Goal: Feedback & Contribution: Submit feedback/report problem

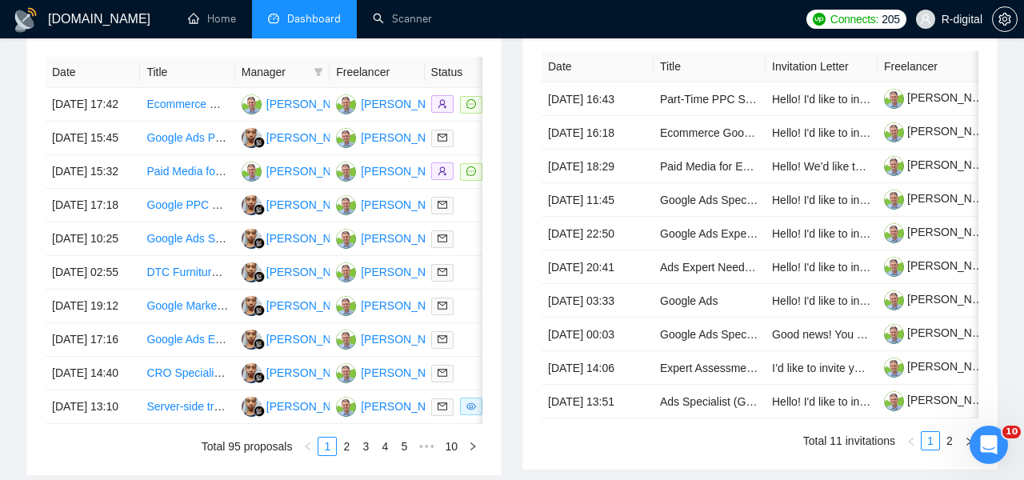
scroll to position [668, 0]
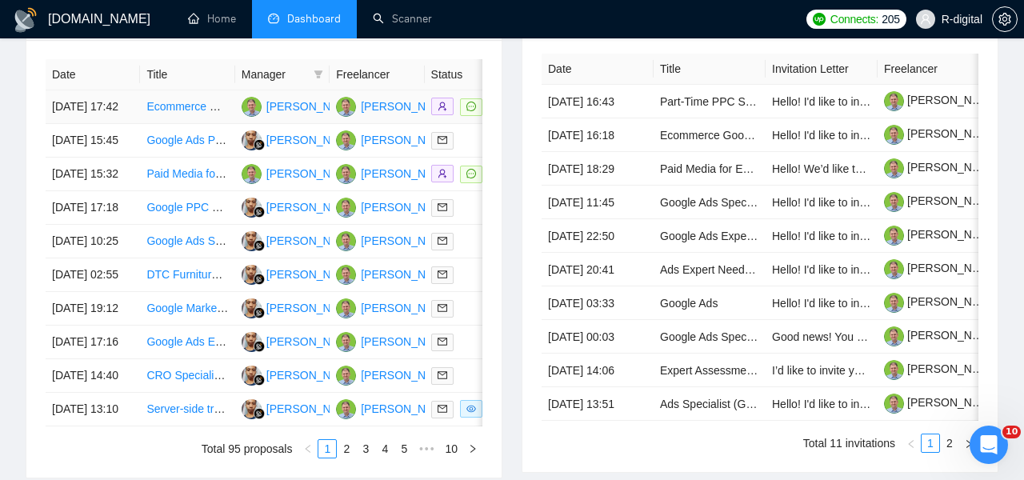
click at [80, 110] on td "[DATE] 17:42" at bounding box center [93, 107] width 94 height 34
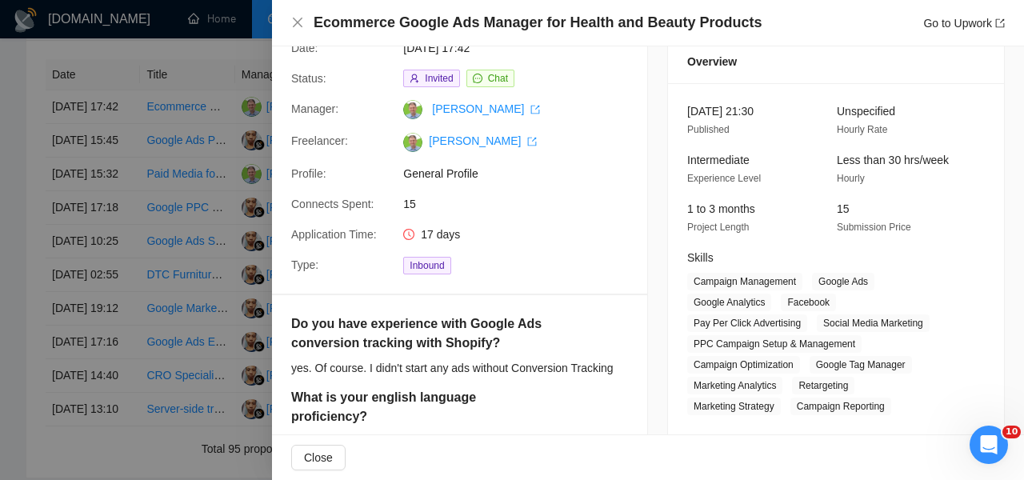
scroll to position [50, 0]
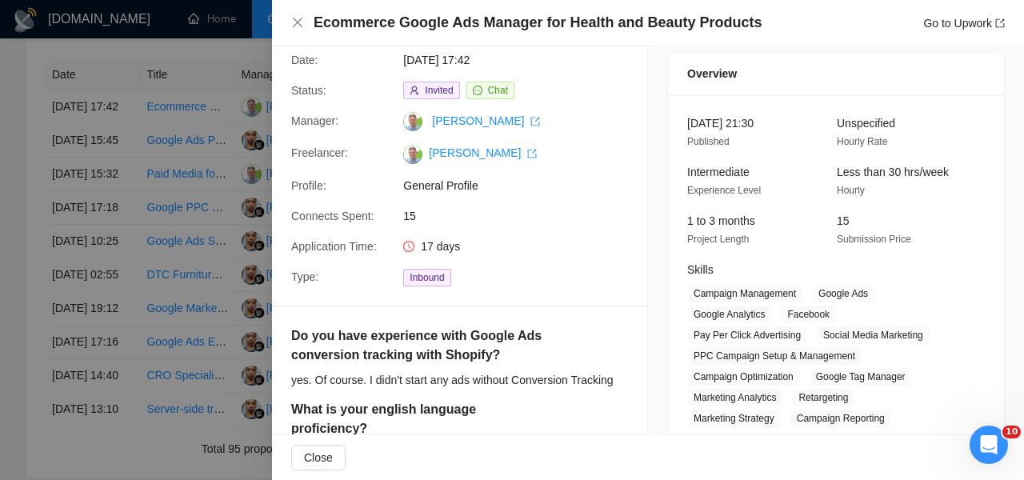
click at [219, 158] on div at bounding box center [512, 240] width 1024 height 480
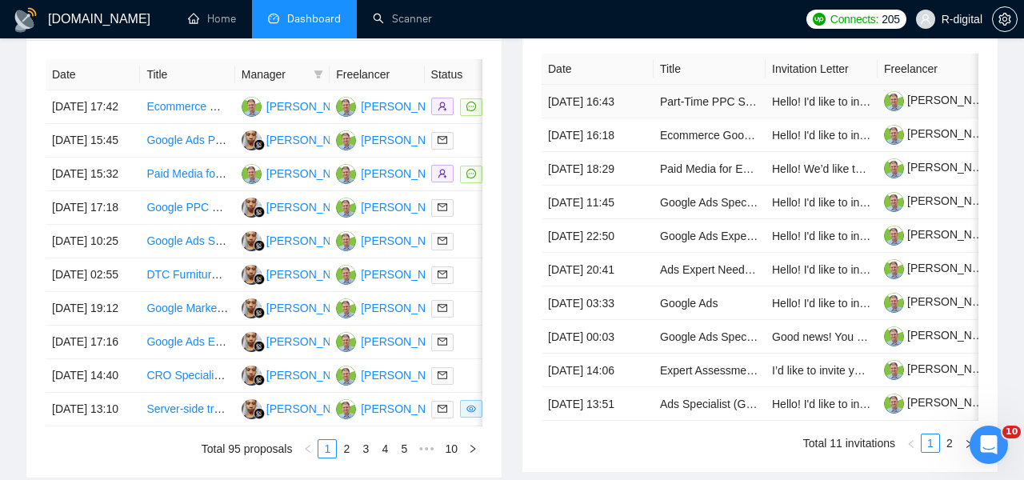
click at [595, 111] on td "[DATE] 16:43" at bounding box center [597, 102] width 112 height 34
click at [694, 108] on link "Part-Time PPC Specialist Needed for Growing Agency" at bounding box center [794, 101] width 269 height 13
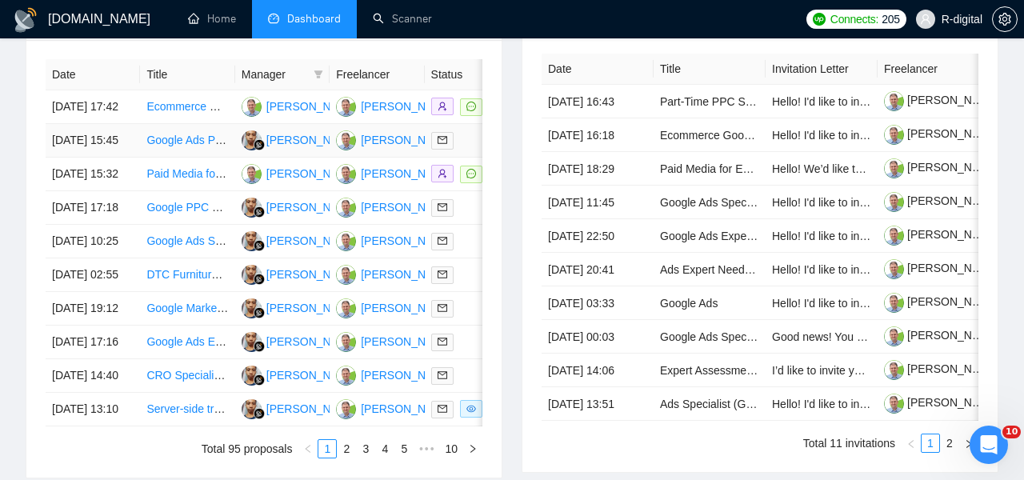
click at [162, 146] on link "Google Ads PPC Specialist Needed for Campaign Management" at bounding box center [304, 140] width 316 height 13
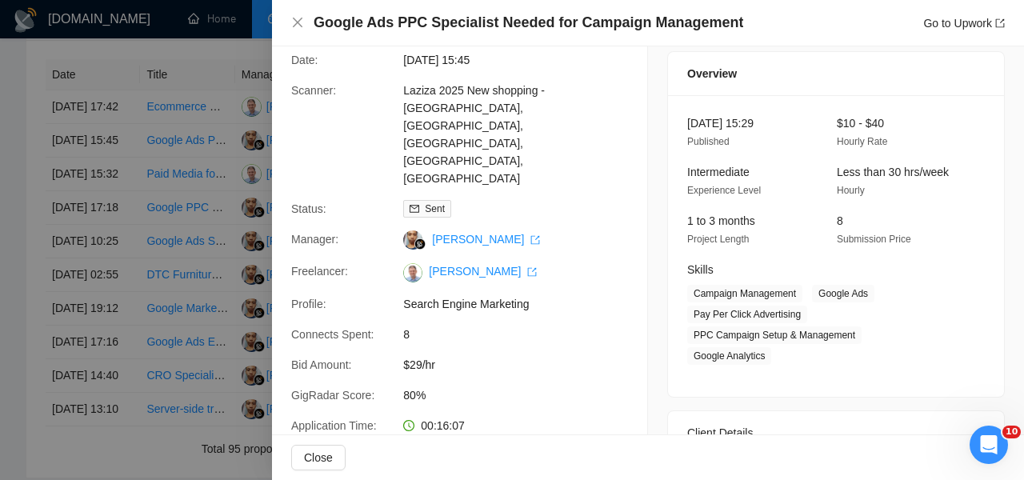
click at [106, 421] on div at bounding box center [512, 240] width 1024 height 480
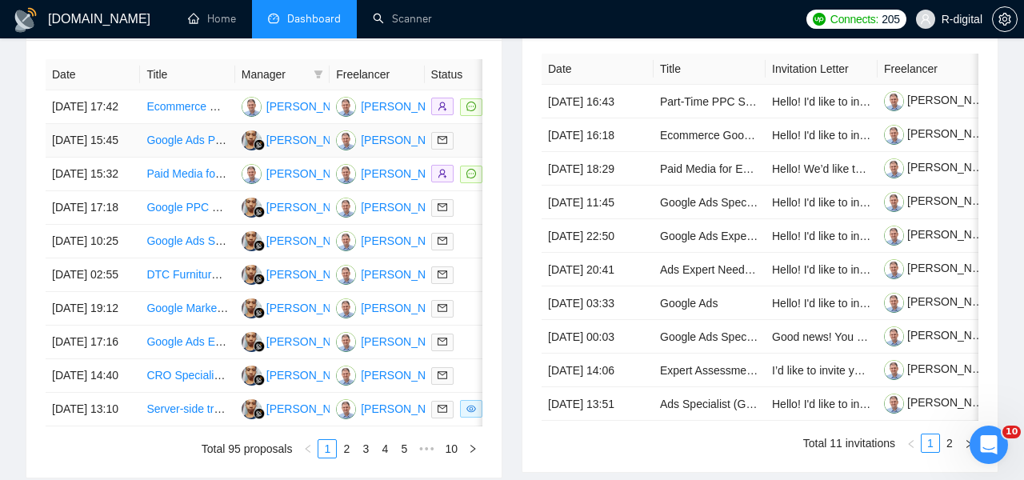
click at [120, 158] on td "[DATE] 15:45" at bounding box center [93, 141] width 94 height 34
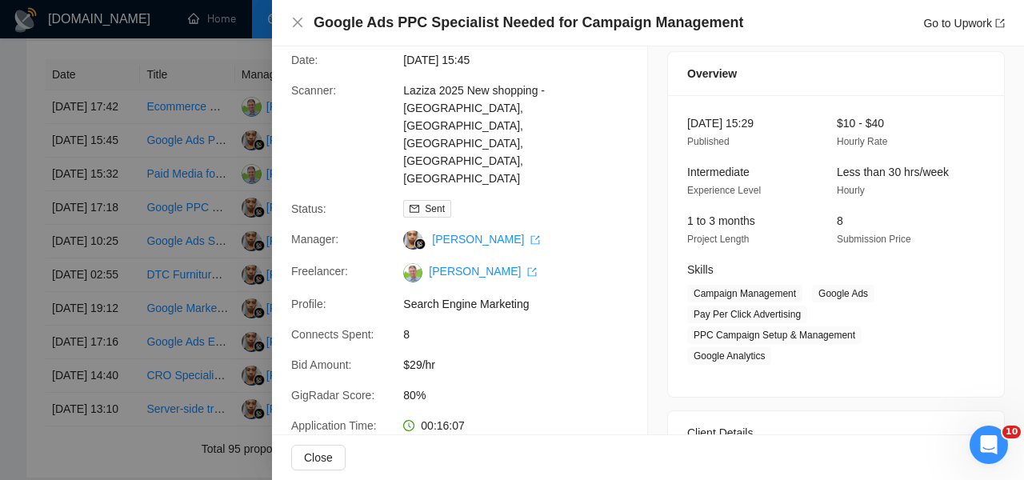
click at [581, 18] on h4 "Google Ads PPC Specialist Needed for Campaign Management" at bounding box center [527, 23] width 429 height 20
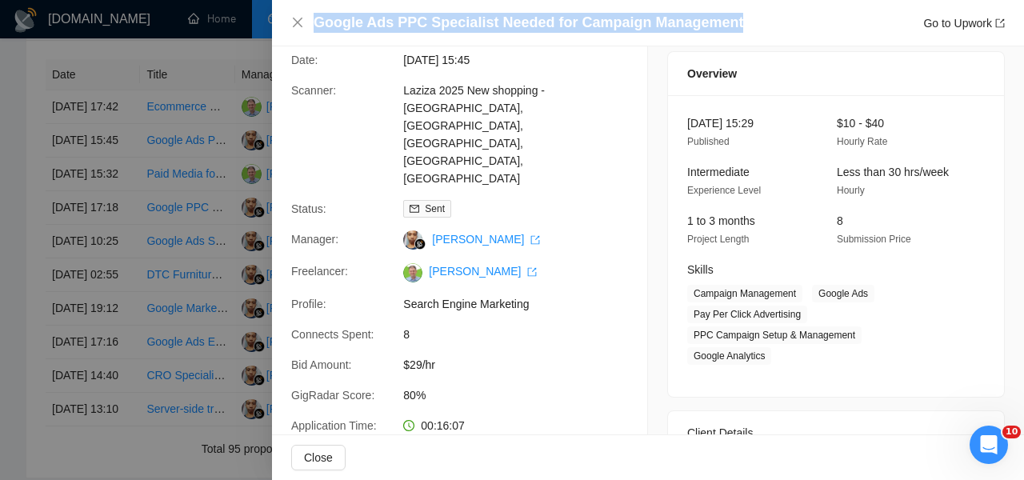
click at [581, 18] on h4 "Google Ads PPC Specialist Needed for Campaign Management" at bounding box center [527, 23] width 429 height 20
copy h4 "Google Ads PPC Specialist Needed for Campaign Management"
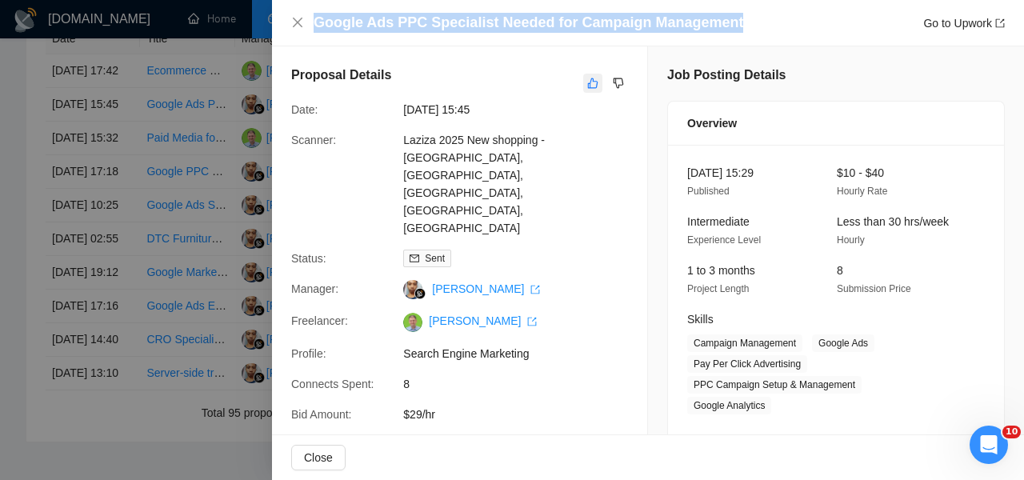
scroll to position [0, 0]
click at [589, 74] on button "button" at bounding box center [592, 83] width 19 height 19
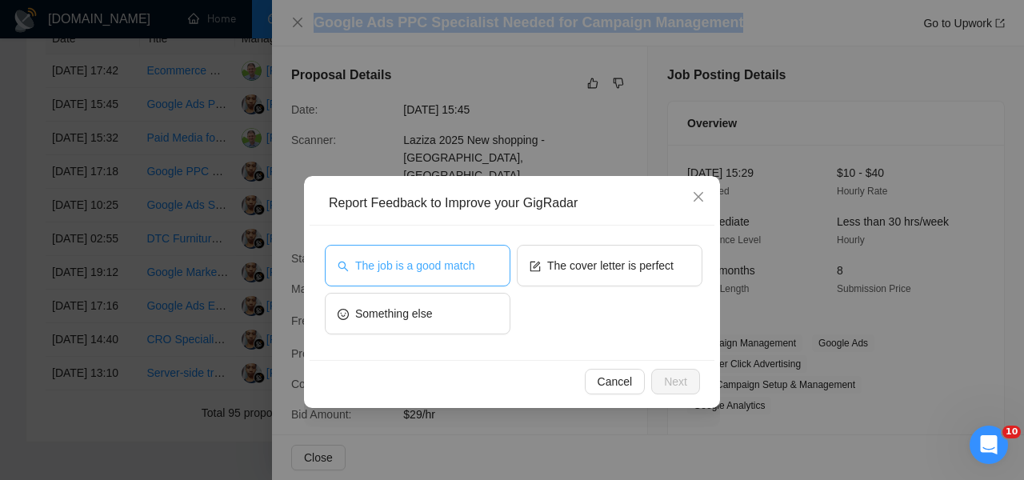
click at [437, 271] on span "The job is a good match" at bounding box center [414, 266] width 119 height 18
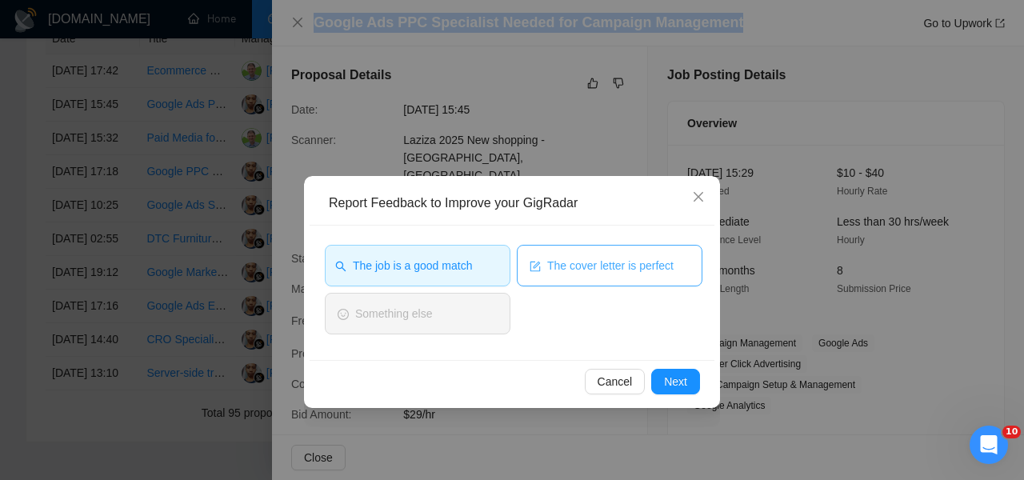
click at [558, 273] on span "The cover letter is perfect" at bounding box center [610, 266] width 126 height 18
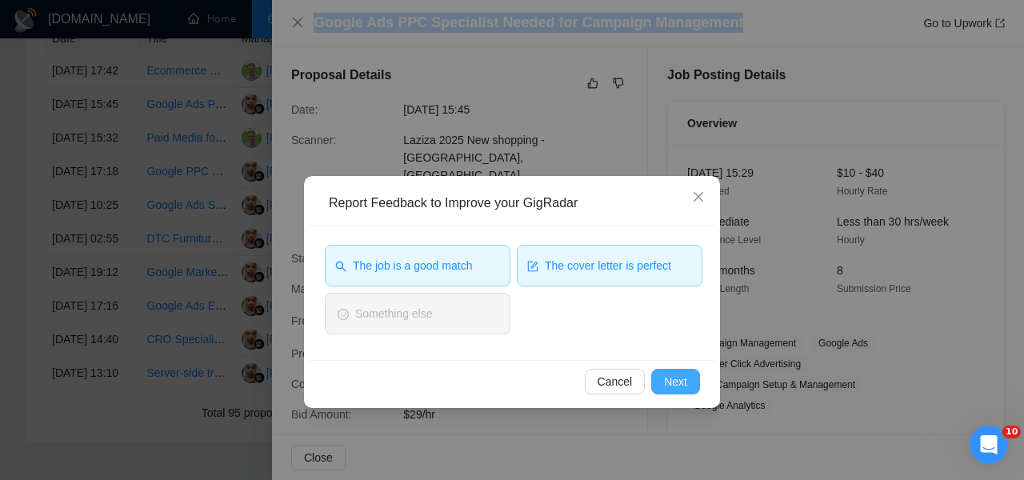
click at [688, 389] on button "Next" at bounding box center [675, 382] width 49 height 26
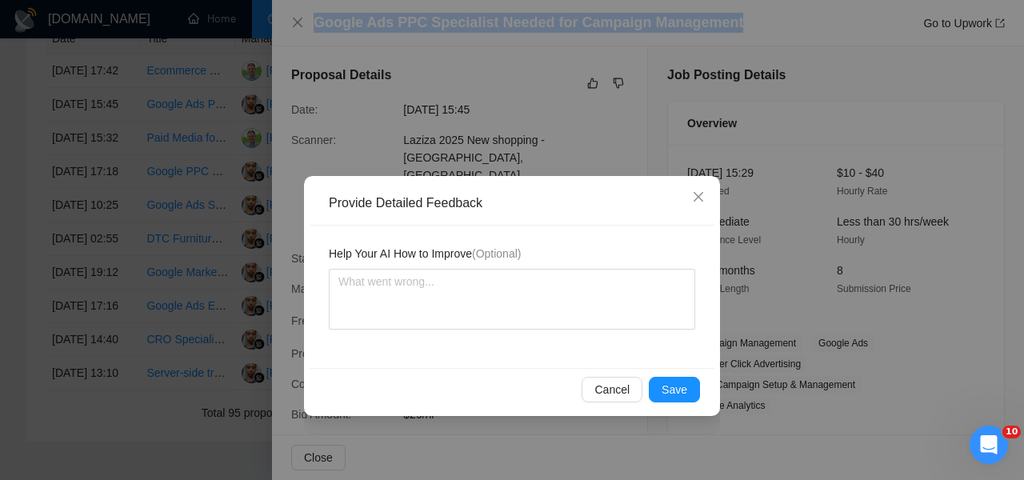
click at [688, 389] on button "Save" at bounding box center [673, 390] width 51 height 26
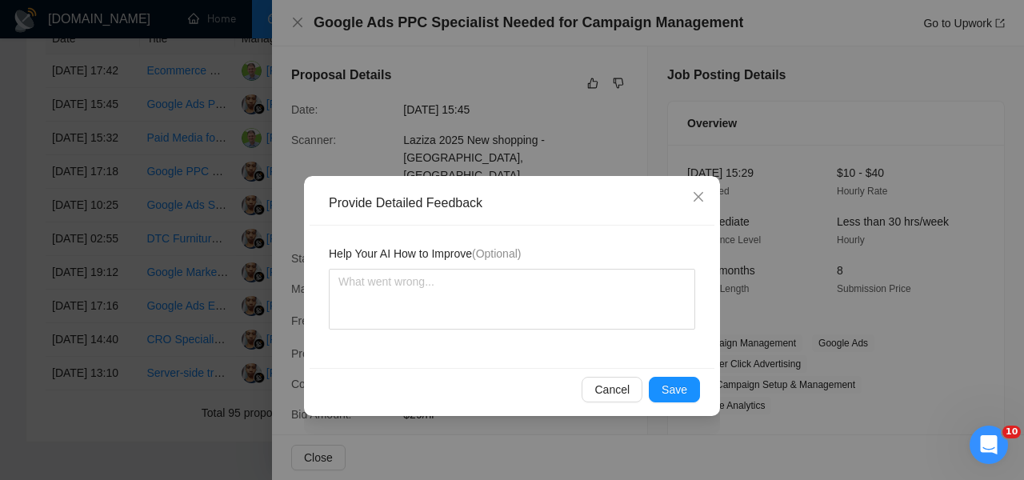
click at [688, 389] on div "Provide Detailed Feedback Help Your AI How to Improve (Optional) Cancel Save" at bounding box center [512, 240] width 1024 height 480
